Goal: Check status

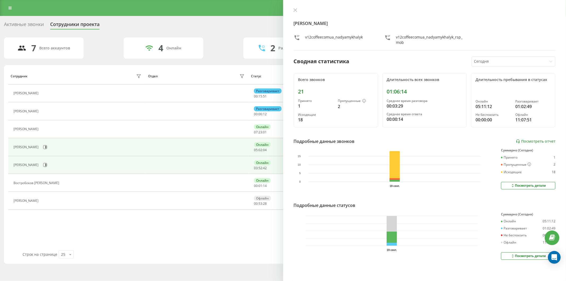
click at [61, 150] on div "[PERSON_NAME]" at bounding box center [78, 146] width 129 height 9
click at [47, 149] on icon at bounding box center [45, 147] width 4 height 4
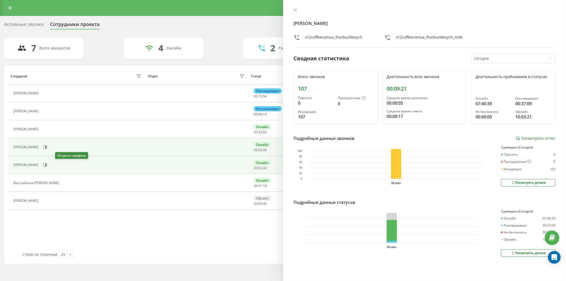
click at [47, 166] on icon at bounding box center [45, 165] width 4 height 4
